Goal: Information Seeking & Learning: Learn about a topic

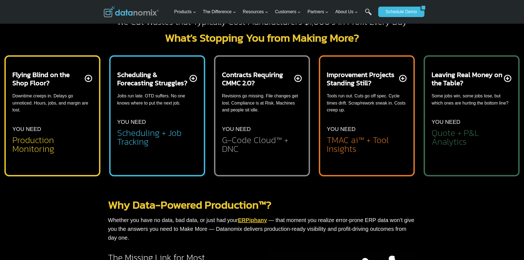
click at [171, 51] on div "Scheduling & Forecasting Struggles? Jobs run late. OTD suffers. No one knows wh…" at bounding box center [157, 113] width 96 height 128
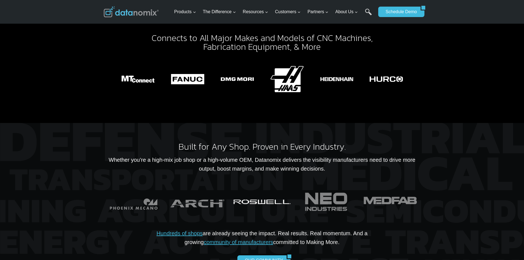
scroll to position [991, 0]
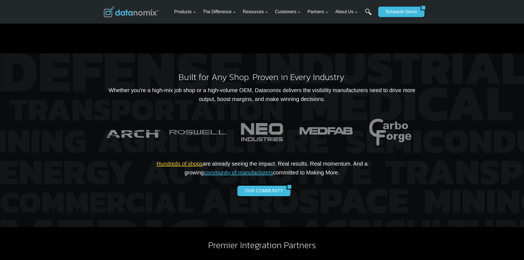
click at [171, 161] on link "Hundreds of shops" at bounding box center [180, 164] width 46 height 6
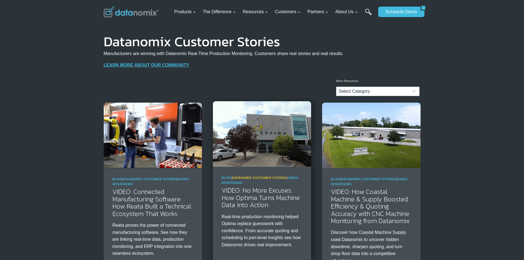
click at [248, 176] on link "Datanomix Customer Stories" at bounding box center [259, 177] width 55 height 3
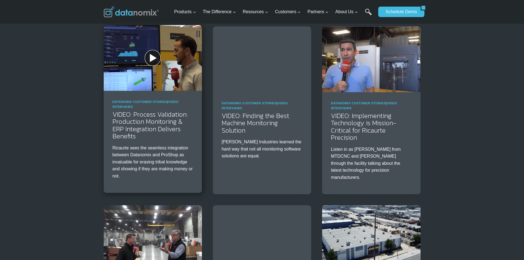
scroll to position [660, 0]
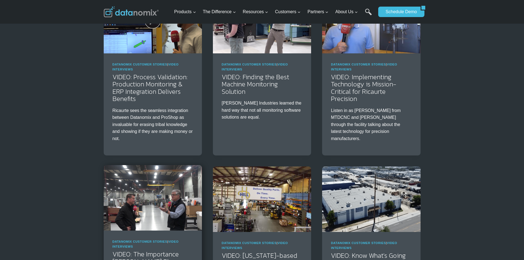
click at [142, 173] on img at bounding box center [153, 197] width 98 height 65
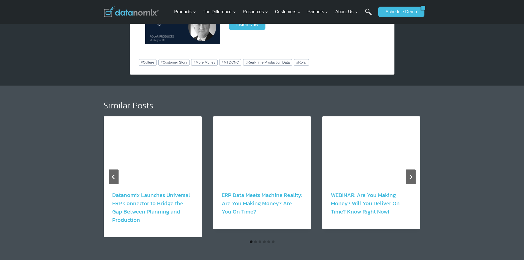
scroll to position [523, 0]
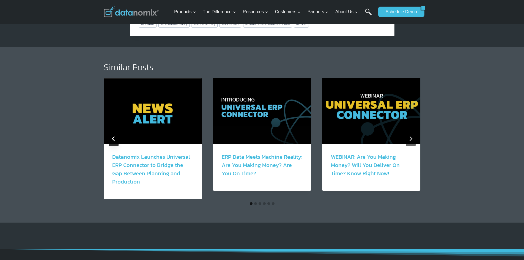
click at [115, 135] on button "Go to last slide" at bounding box center [114, 138] width 10 height 15
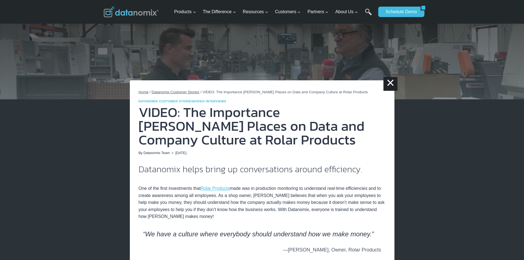
scroll to position [0, 0]
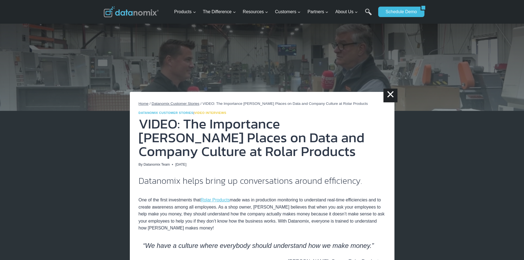
click at [215, 113] on link "Video Interviews" at bounding box center [211, 112] width 32 height 3
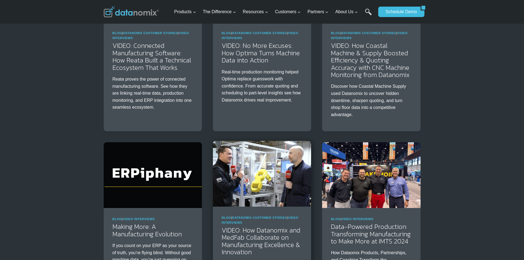
scroll to position [138, 0]
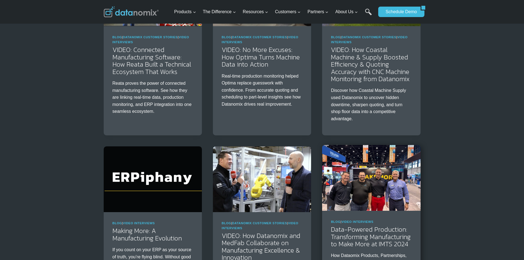
click at [384, 175] on img at bounding box center [371, 177] width 98 height 65
